Goal: Check status: Check status

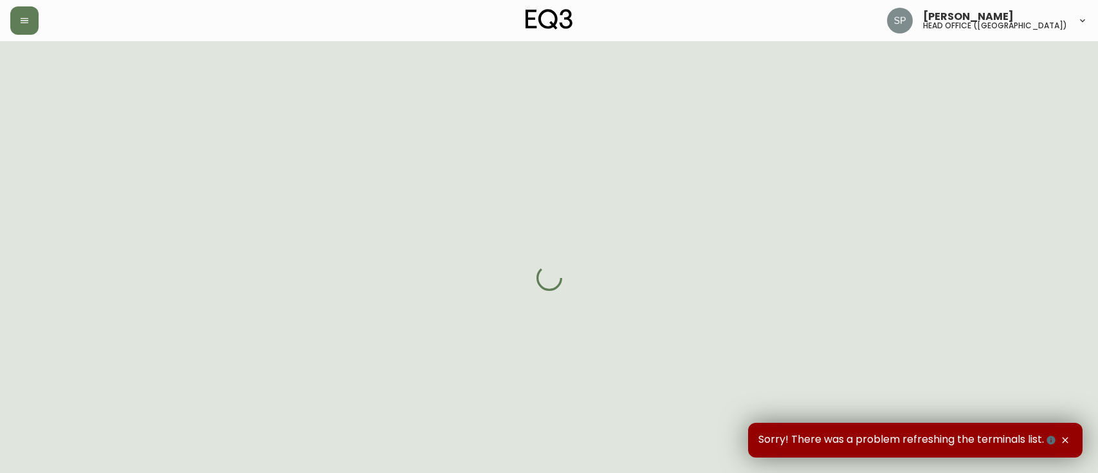
select select "FULLY_SHIPPED"
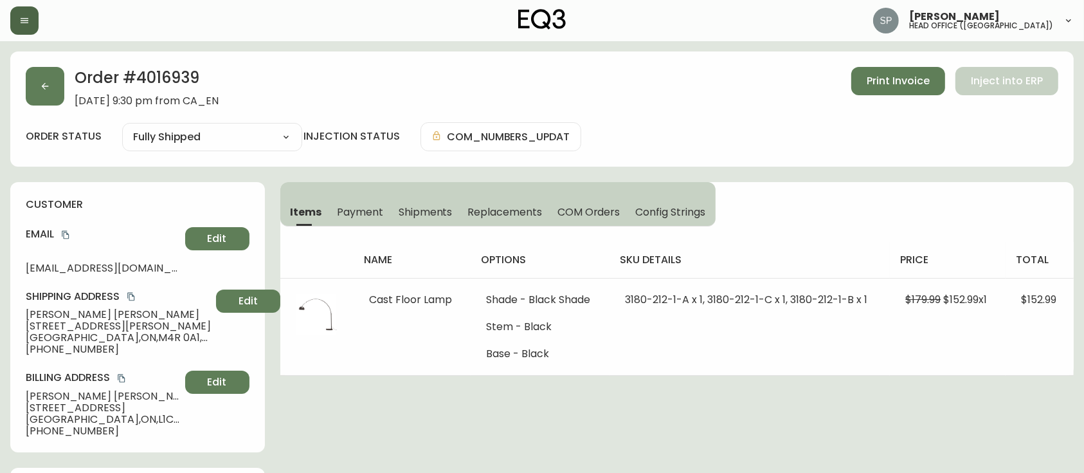
click at [26, 24] on icon "button" at bounding box center [24, 20] width 10 height 10
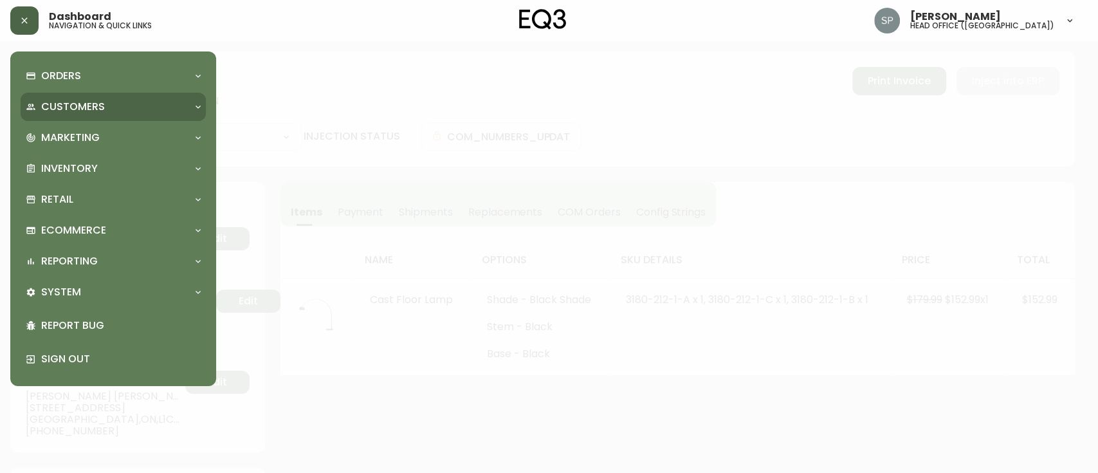
click at [80, 102] on p "Customers" at bounding box center [73, 107] width 64 height 14
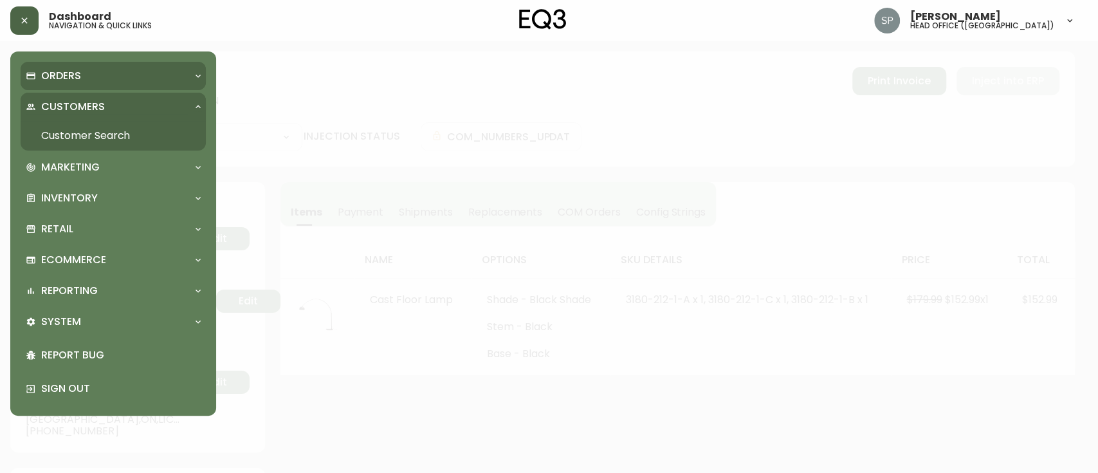
click at [79, 79] on p "Orders" at bounding box center [61, 76] width 40 height 14
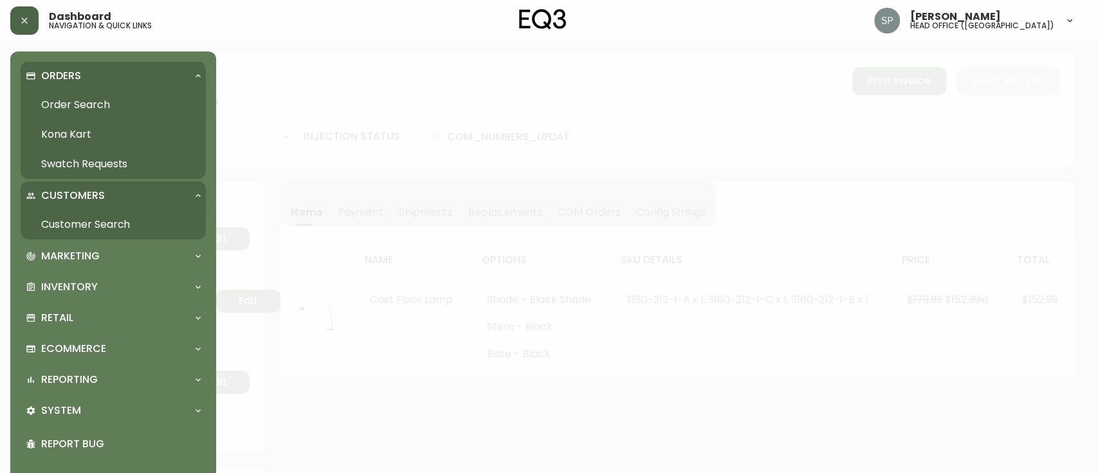
click at [83, 100] on link "Order Search" at bounding box center [113, 105] width 185 height 30
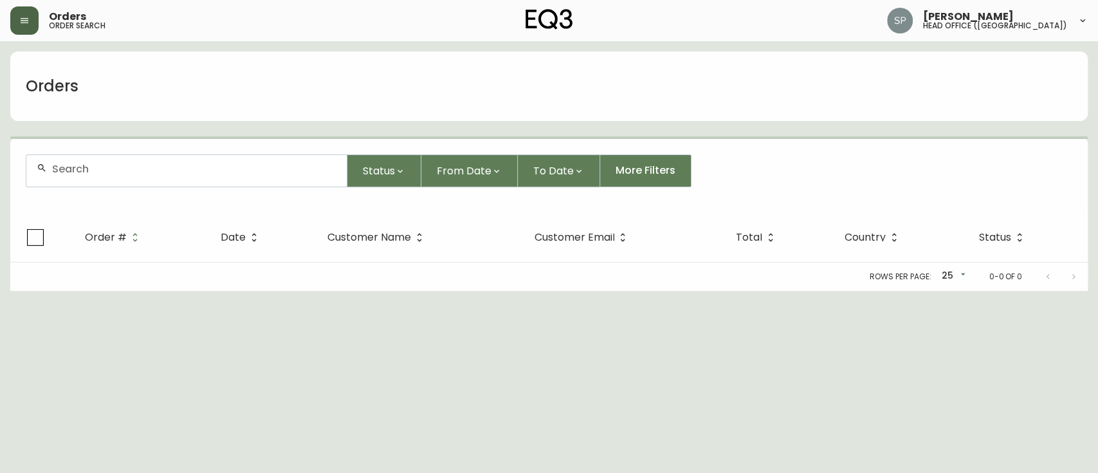
click at [191, 180] on div at bounding box center [186, 171] width 320 height 32
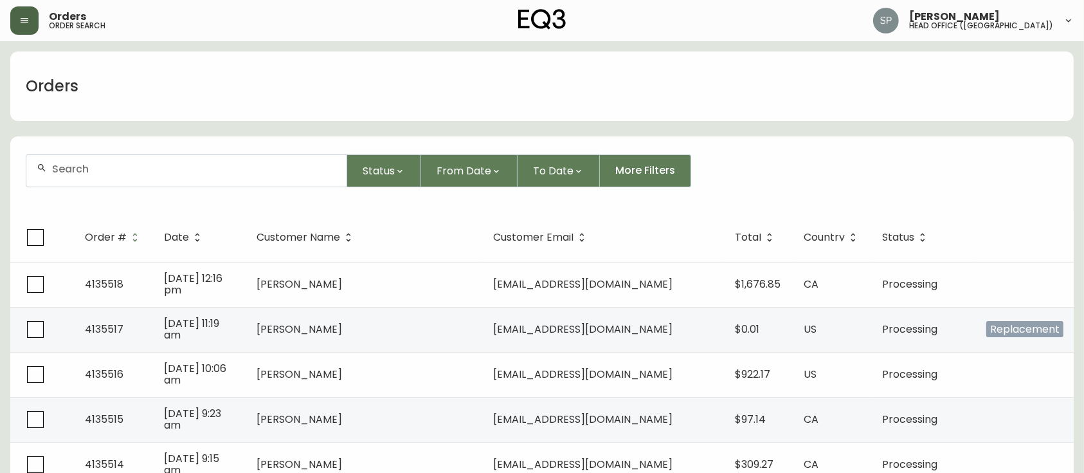
paste input "4135448"
type input "4135448"
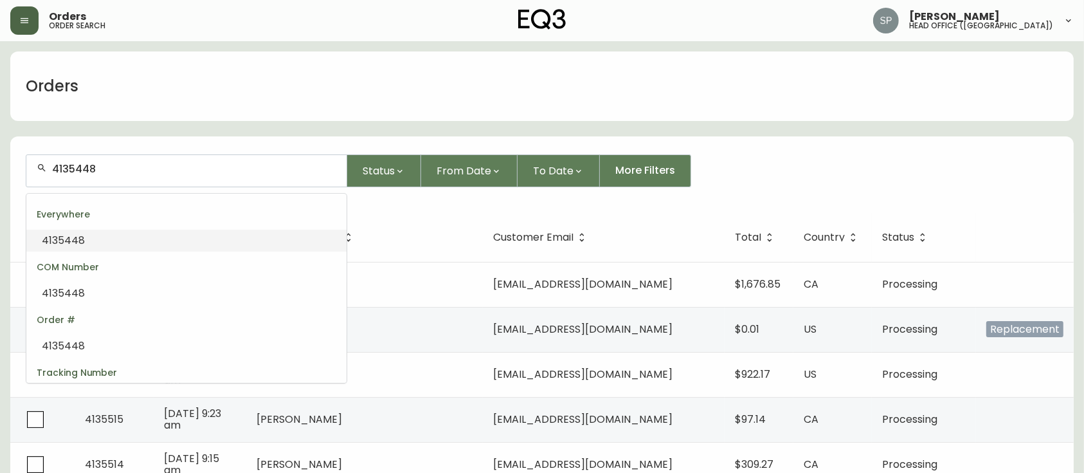
click at [177, 242] on li "4135448" at bounding box center [186, 241] width 320 height 22
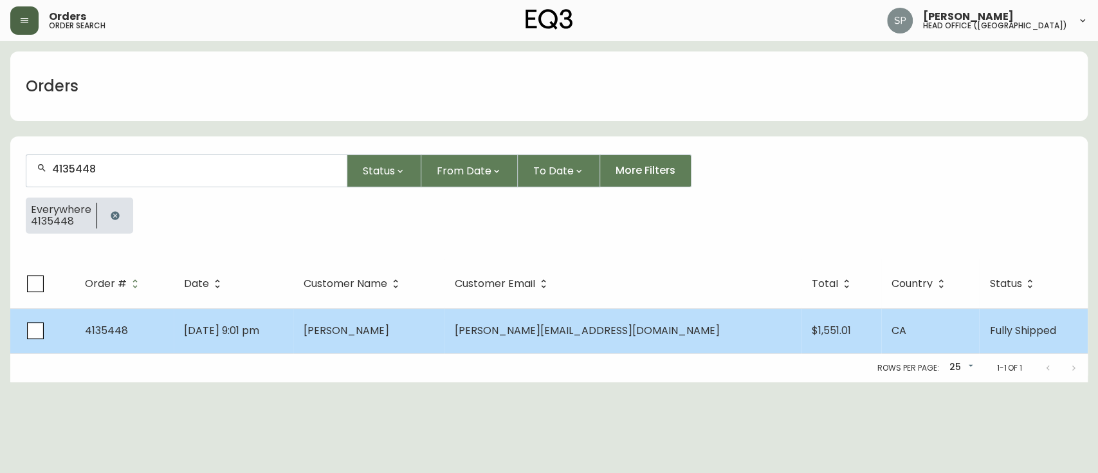
click at [293, 322] on td "[DATE] 9:01 pm" at bounding box center [234, 330] width 120 height 45
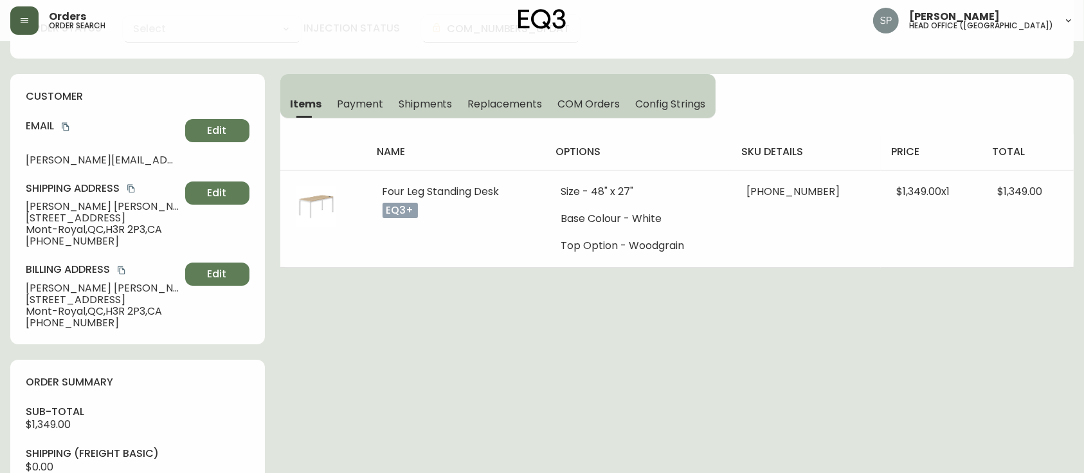
type input "Fully Shipped"
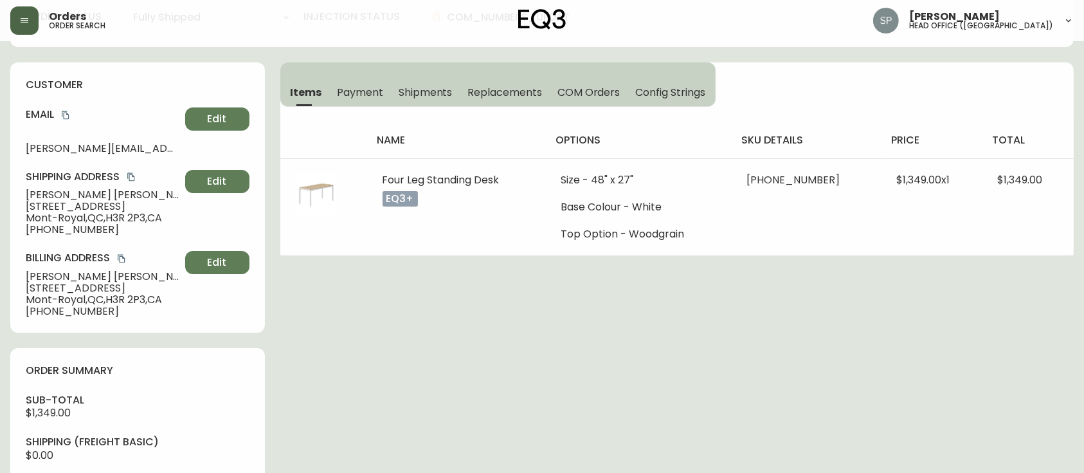
select select "FULLY_SHIPPED"
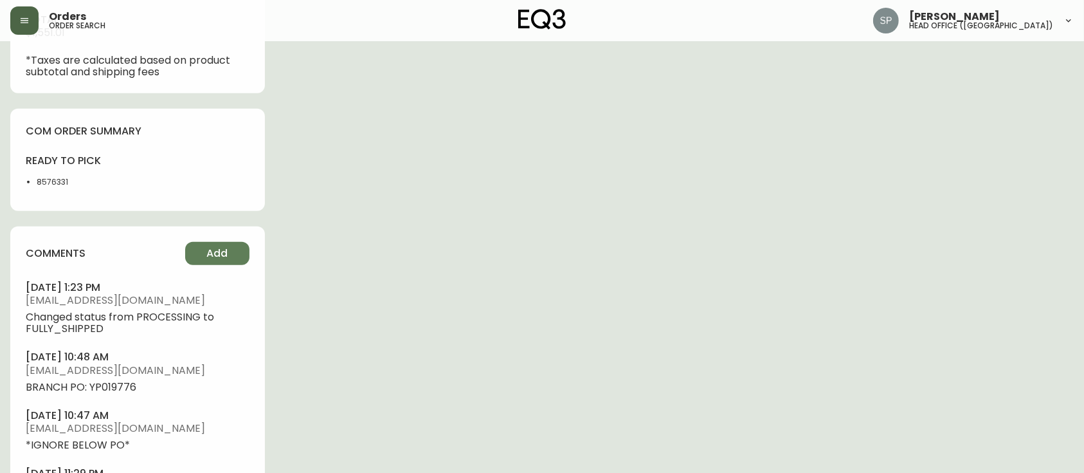
scroll to position [686, 0]
click at [118, 388] on span "BRANCH PO: YP019776" at bounding box center [138, 386] width 224 height 12
copy span "YP019776"
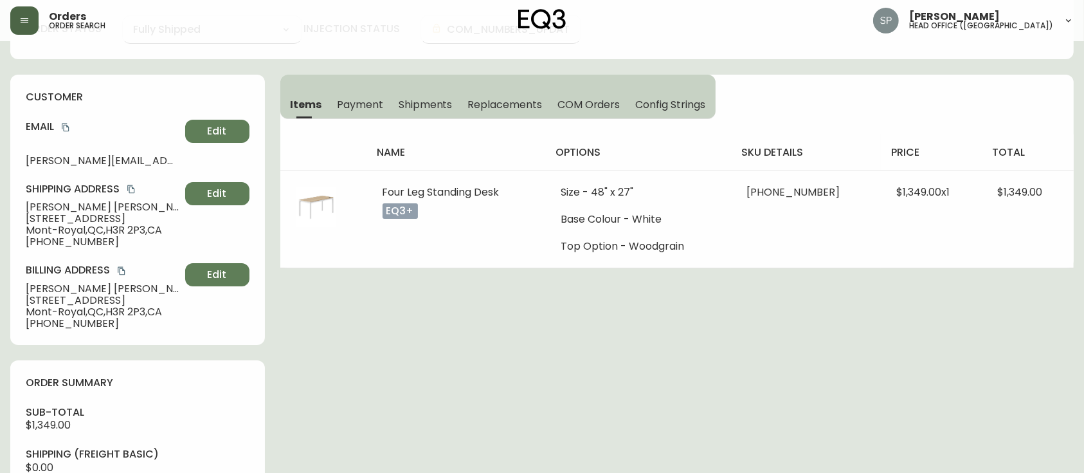
scroll to position [0, 0]
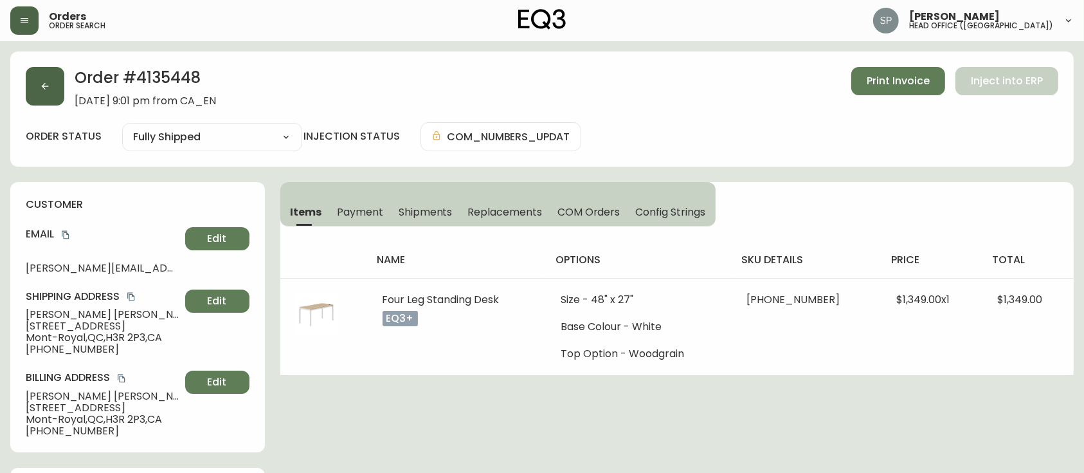
click at [39, 95] on button "button" at bounding box center [45, 86] width 39 height 39
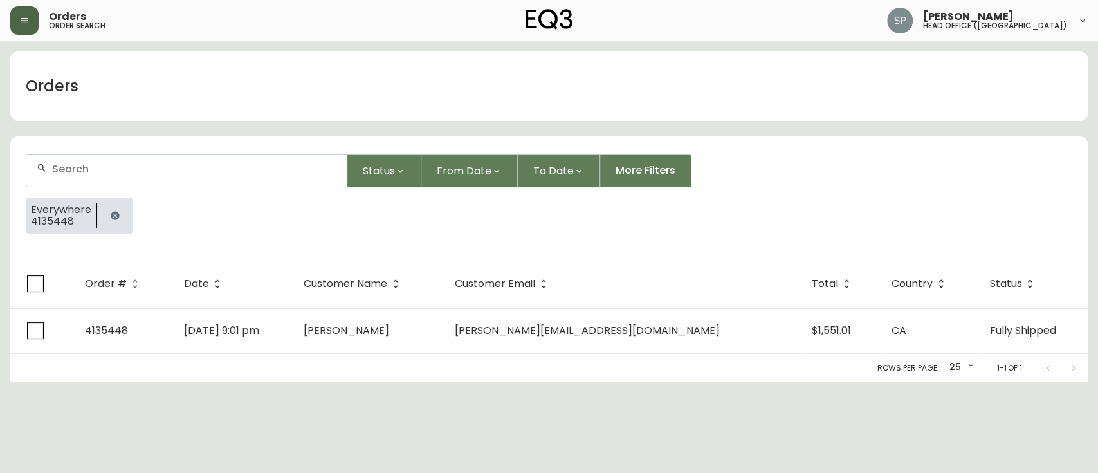
click at [171, 157] on div at bounding box center [186, 171] width 320 height 32
paste input "4135437"
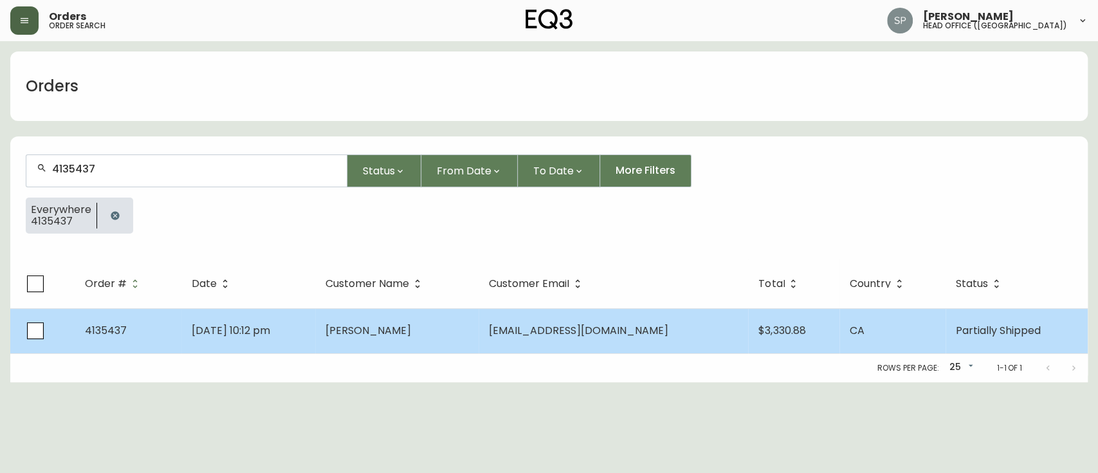
type input "4135437"
click at [419, 327] on td "[PERSON_NAME]" at bounding box center [396, 330] width 163 height 45
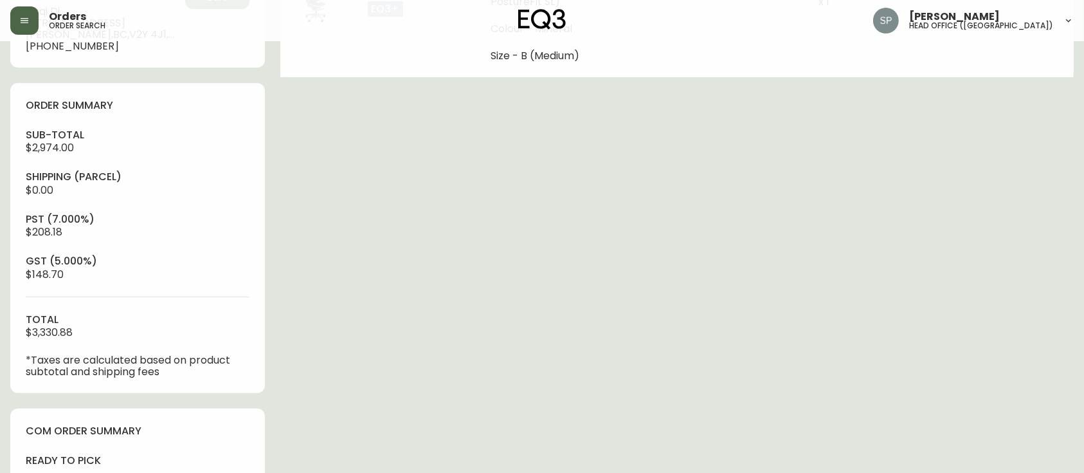
type input "Partially Shipped"
select select "PARTIALLY_SHIPPED"
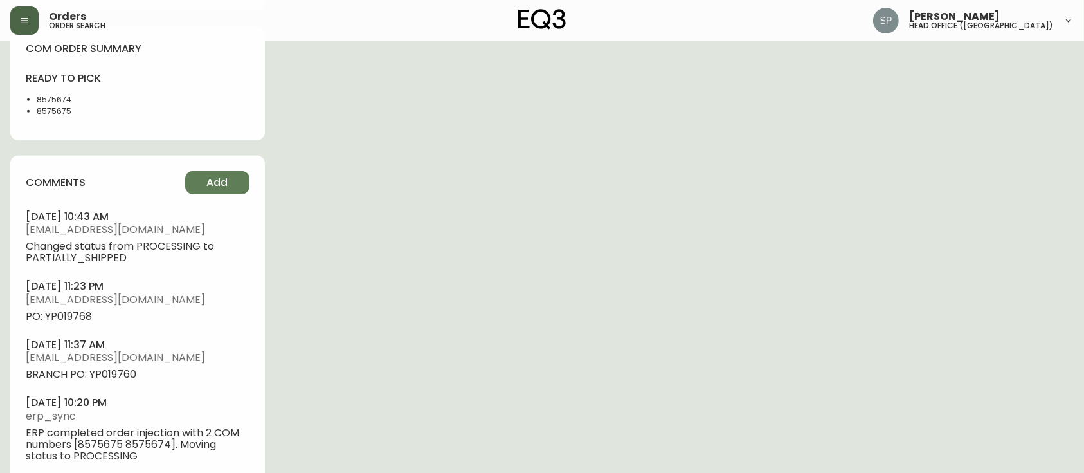
scroll to position [796, 0]
